Goal: Find specific page/section

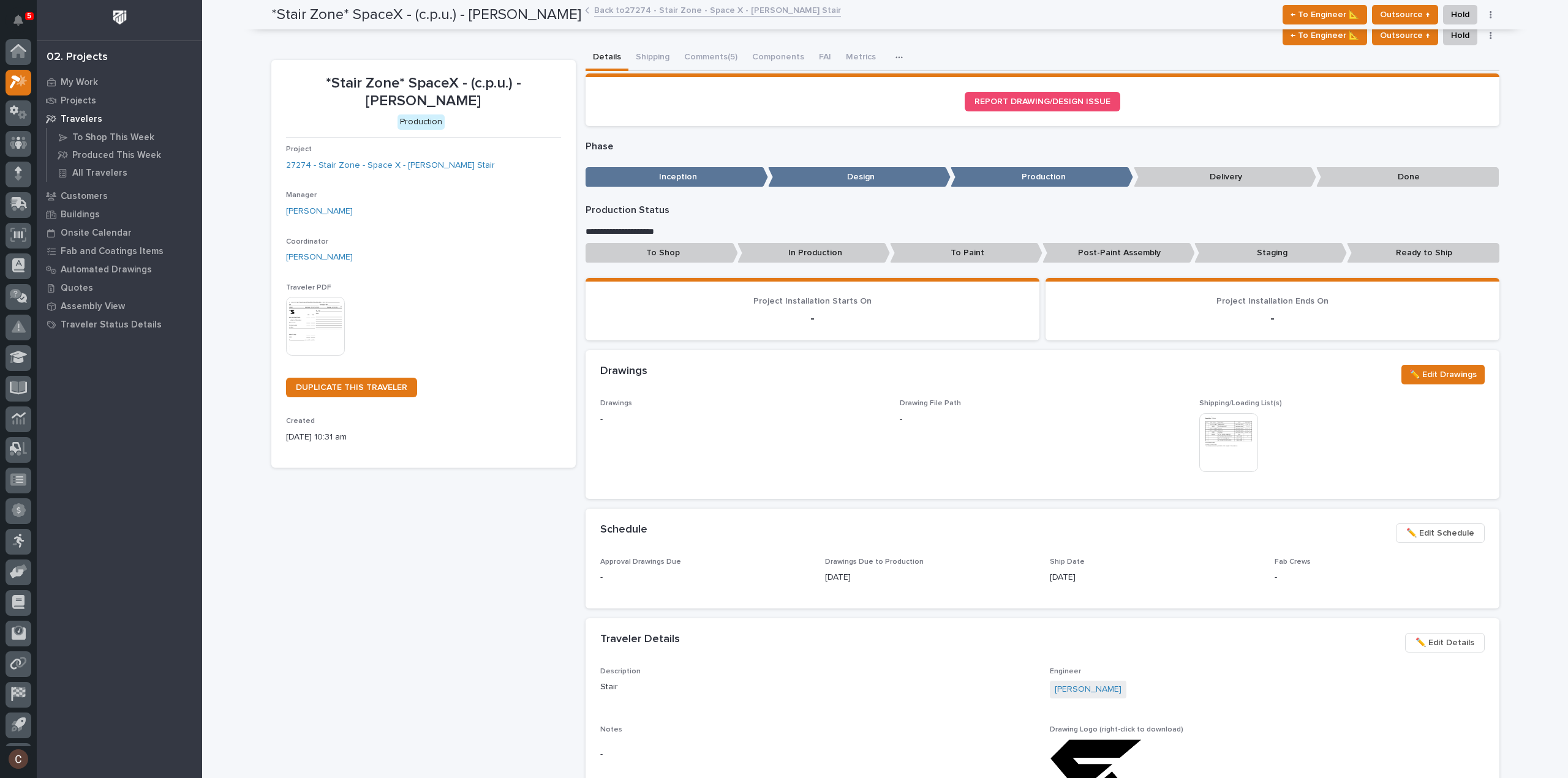
scroll to position [27, 0]
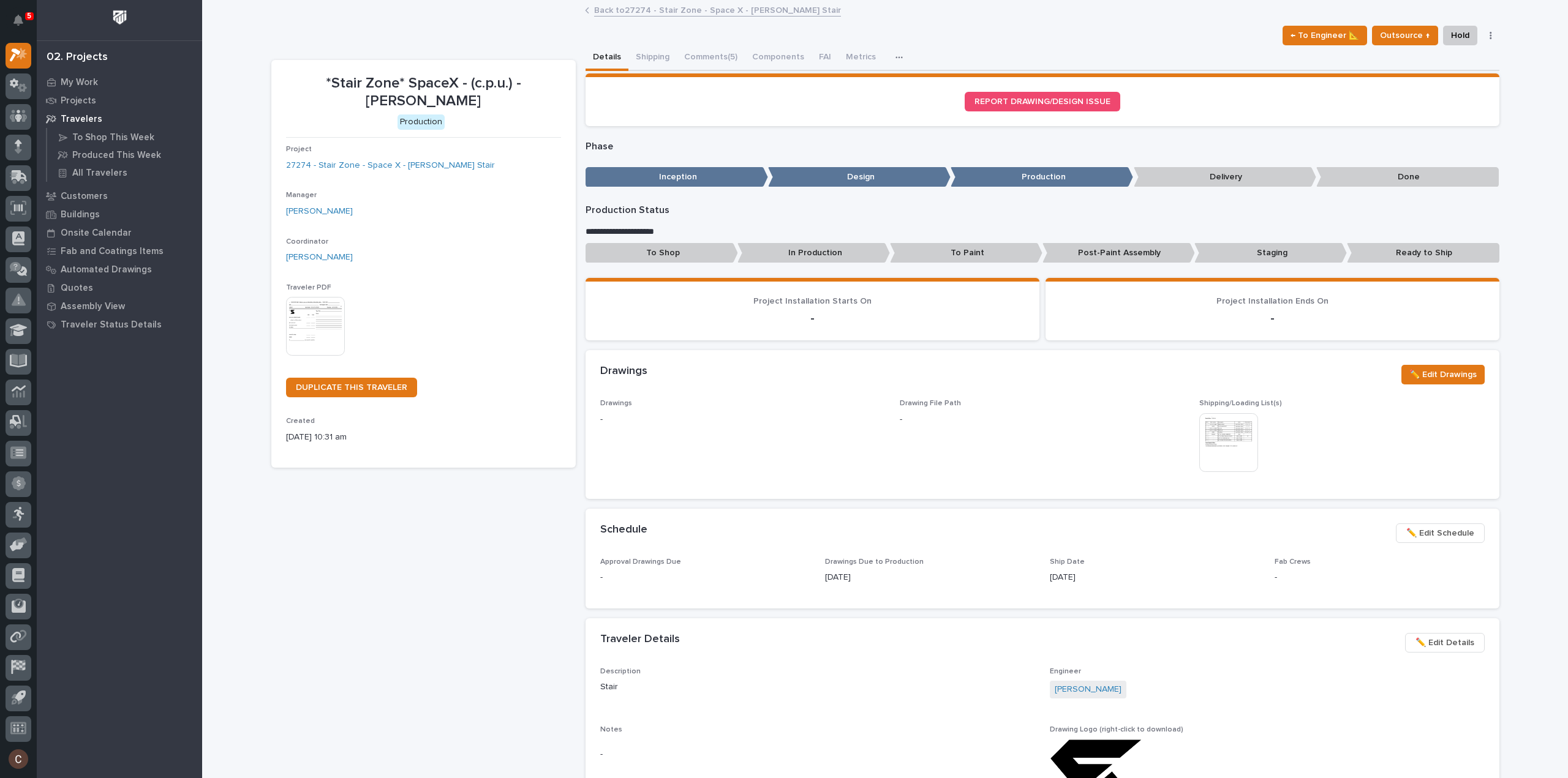
click at [315, 335] on img at bounding box center [315, 326] width 59 height 59
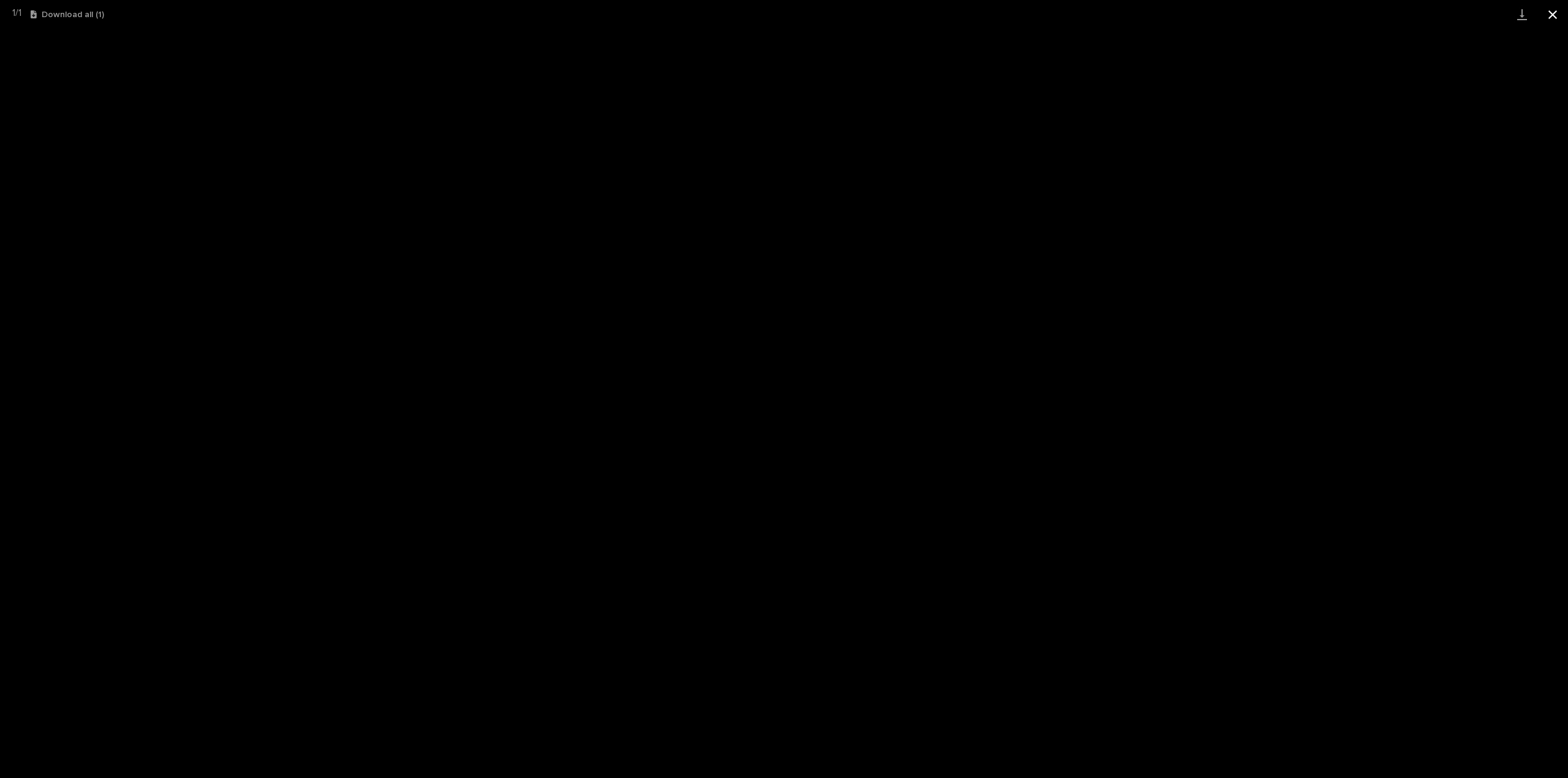
click at [1561, 16] on button "Close gallery" at bounding box center [1552, 15] width 31 height 29
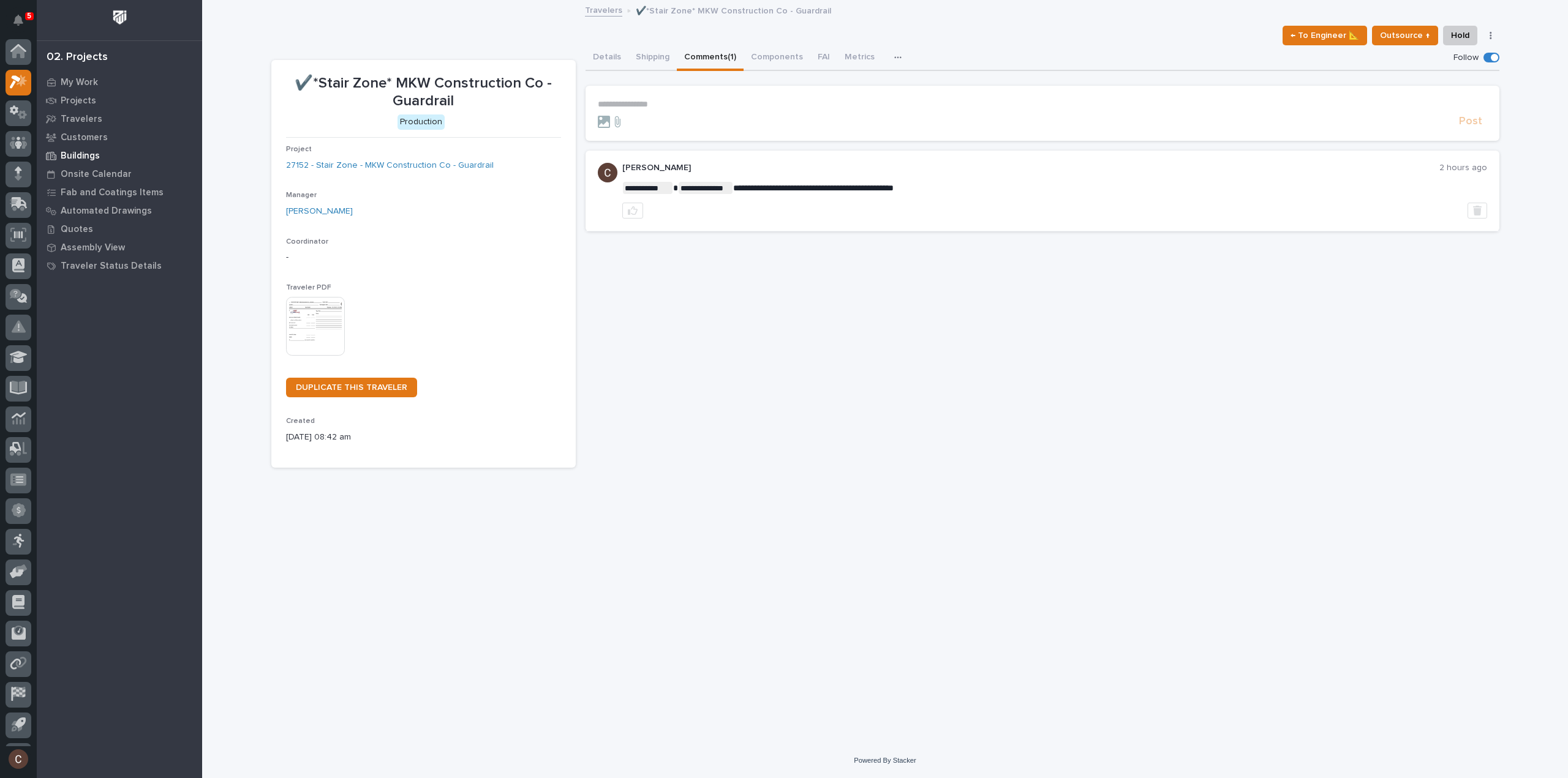
scroll to position [27, 0]
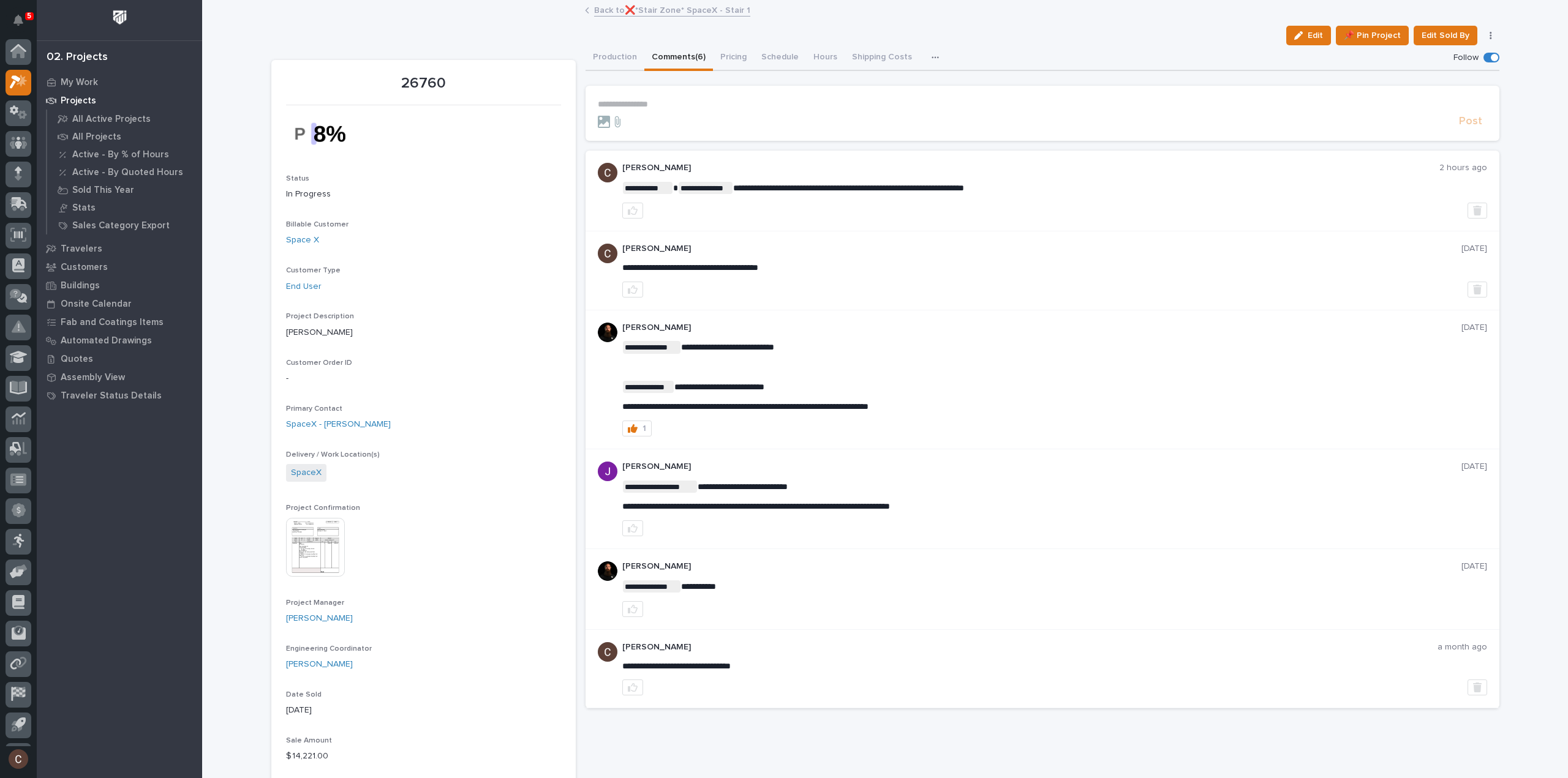
scroll to position [27, 0]
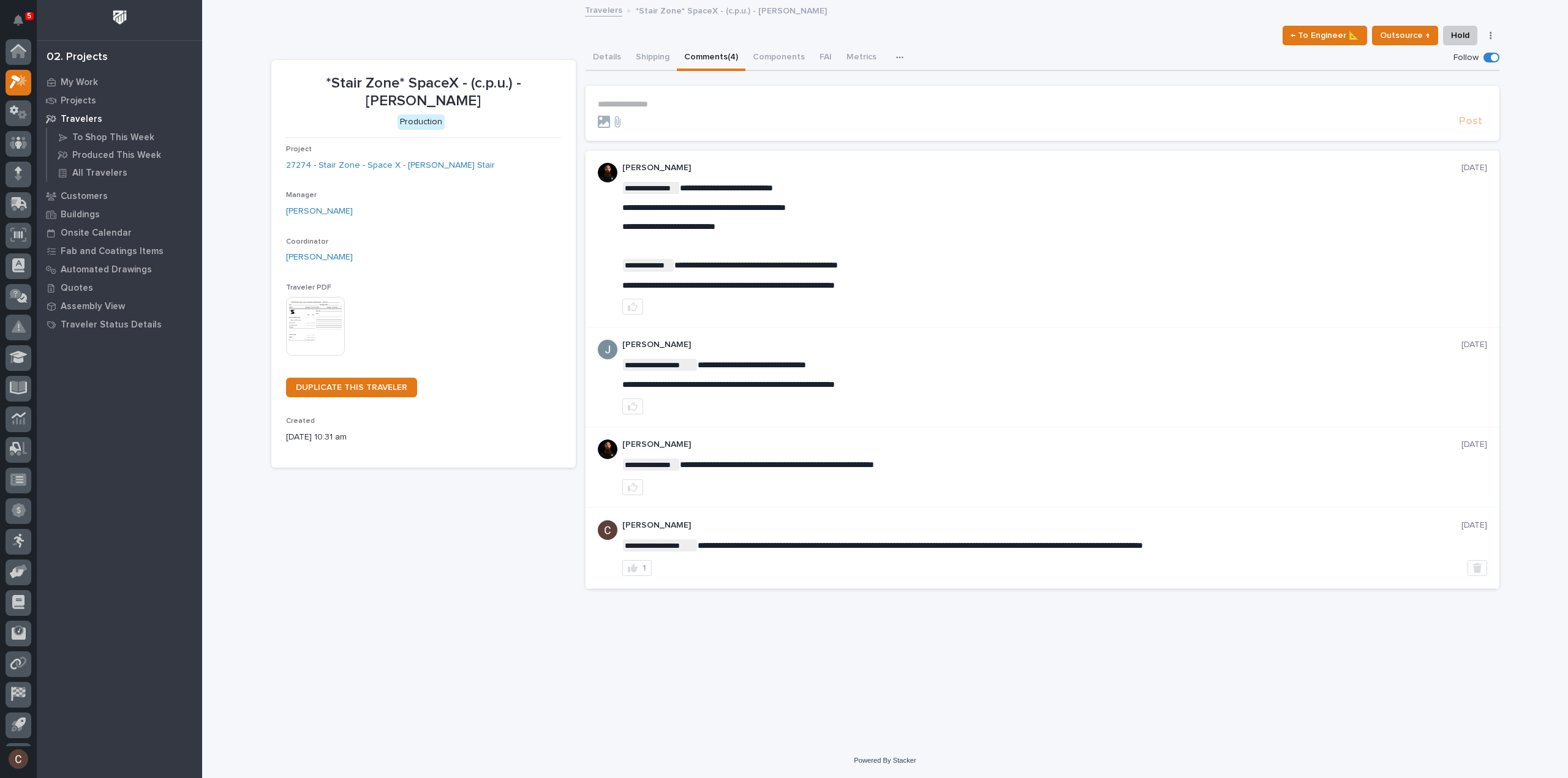
scroll to position [27, 0]
